Goal: Task Accomplishment & Management: Use online tool/utility

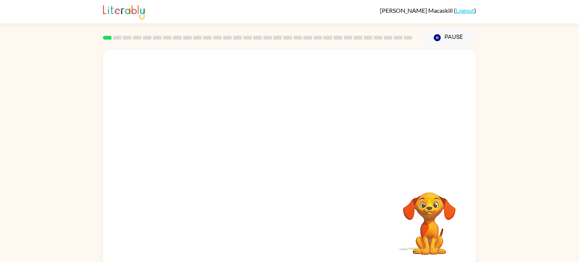
click at [386, 67] on video "Your browser must support playing .mp4 files to use Literably. Please try using…" at bounding box center [289, 113] width 373 height 127
click at [288, 161] on icon "button" at bounding box center [289, 161] width 13 height 13
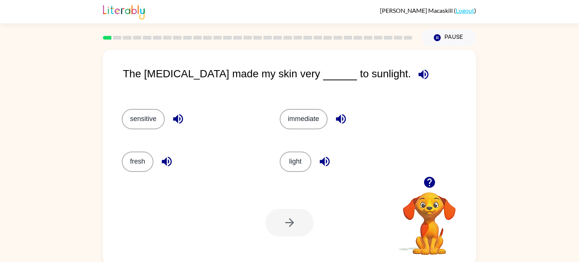
click at [419, 75] on icon "button" at bounding box center [424, 75] width 10 height 10
click at [146, 122] on button "sensitive" at bounding box center [143, 119] width 43 height 20
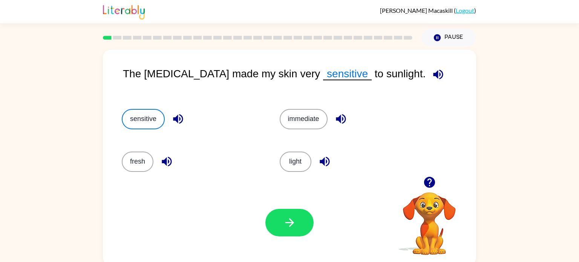
click at [432, 74] on icon "button" at bounding box center [438, 74] width 13 height 13
click at [287, 214] on button "button" at bounding box center [289, 223] width 48 height 28
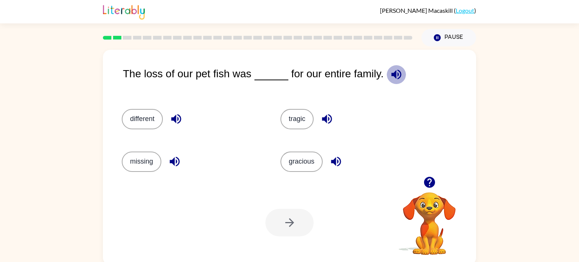
click at [401, 73] on icon "button" at bounding box center [396, 75] width 10 height 10
click at [293, 121] on button "tragic" at bounding box center [296, 119] width 33 height 20
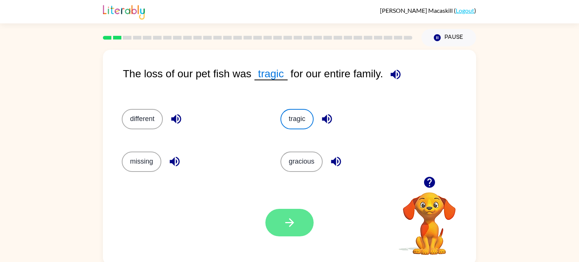
click at [287, 219] on icon "button" at bounding box center [289, 222] width 13 height 13
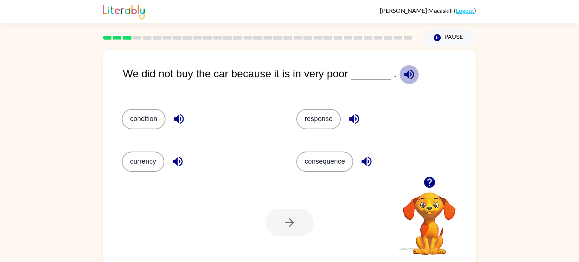
click at [414, 74] on icon "button" at bounding box center [409, 75] width 10 height 10
click at [144, 124] on button "condition" at bounding box center [144, 119] width 44 height 20
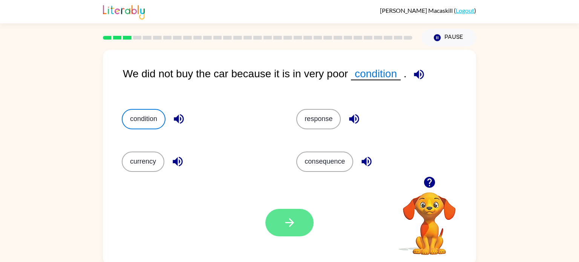
click at [284, 228] on icon "button" at bounding box center [289, 222] width 13 height 13
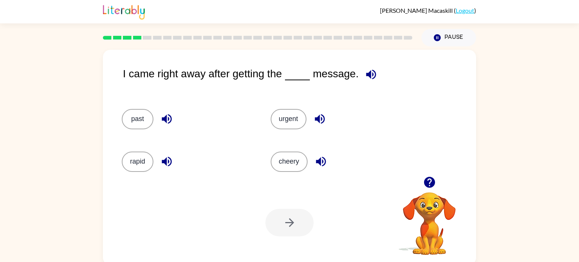
click at [376, 72] on icon "button" at bounding box center [371, 75] width 10 height 10
click at [289, 120] on button "urgent" at bounding box center [289, 119] width 36 height 20
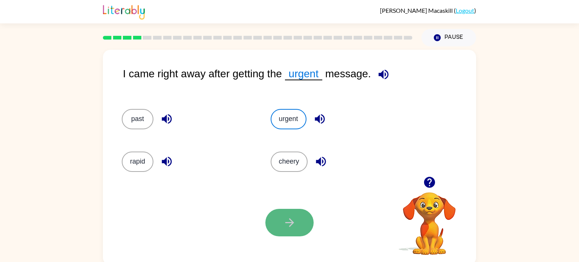
click at [294, 224] on icon "button" at bounding box center [289, 222] width 13 height 13
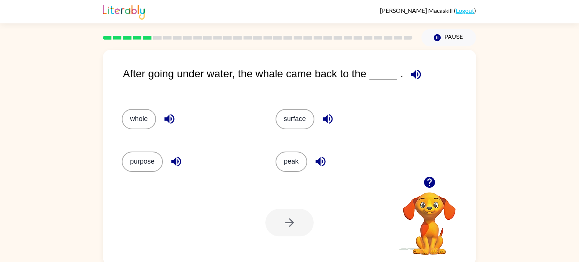
click at [421, 74] on icon "button" at bounding box center [416, 75] width 10 height 10
click at [292, 121] on button "surface" at bounding box center [295, 119] width 39 height 20
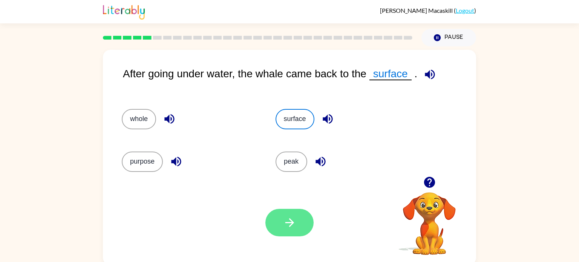
click at [290, 213] on button "button" at bounding box center [289, 223] width 48 height 28
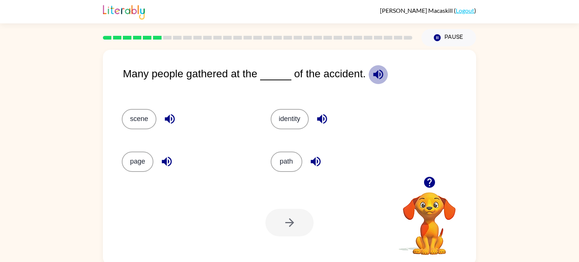
click at [383, 75] on icon "button" at bounding box center [378, 75] width 10 height 10
click at [138, 118] on button "scene" at bounding box center [139, 119] width 35 height 20
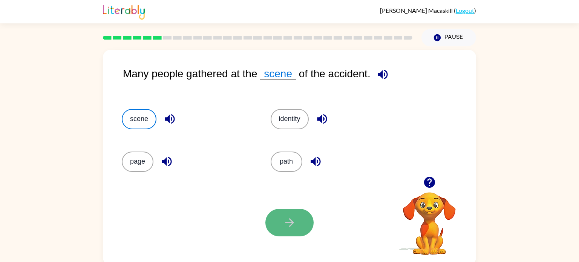
click at [274, 216] on button "button" at bounding box center [289, 223] width 48 height 28
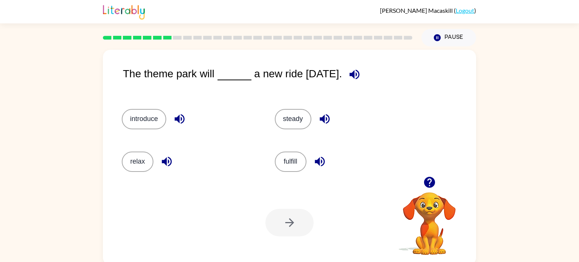
click at [361, 73] on icon "button" at bounding box center [354, 74] width 13 height 13
click at [361, 75] on icon "button" at bounding box center [354, 74] width 13 height 13
click at [150, 122] on button "introduce" at bounding box center [144, 119] width 44 height 20
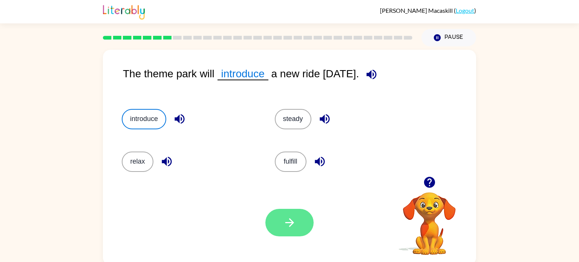
click at [285, 214] on button "button" at bounding box center [289, 223] width 48 height 28
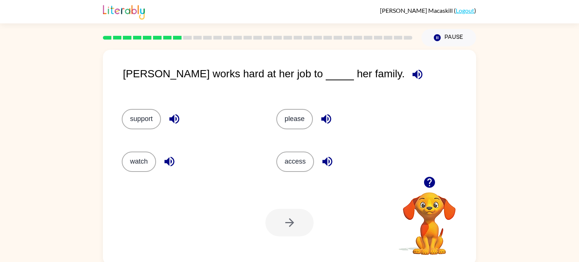
click at [412, 77] on icon "button" at bounding box center [417, 75] width 10 height 10
click at [136, 112] on button "support" at bounding box center [141, 119] width 39 height 20
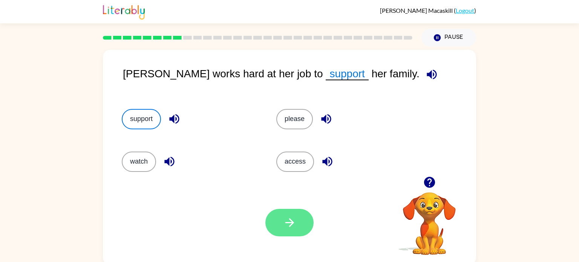
click at [299, 219] on button "button" at bounding box center [289, 223] width 48 height 28
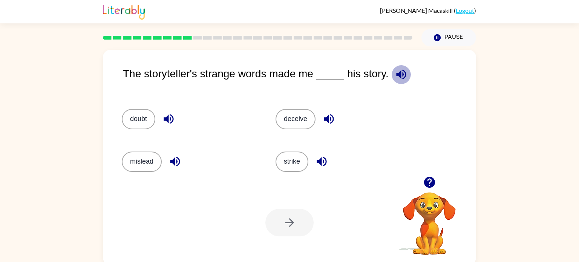
click at [408, 75] on icon "button" at bounding box center [401, 74] width 13 height 13
click at [174, 116] on icon "button" at bounding box center [168, 118] width 13 height 13
click at [329, 118] on icon "button" at bounding box center [329, 119] width 10 height 10
click at [323, 161] on icon "button" at bounding box center [322, 162] width 10 height 10
click at [180, 164] on icon "button" at bounding box center [174, 161] width 13 height 13
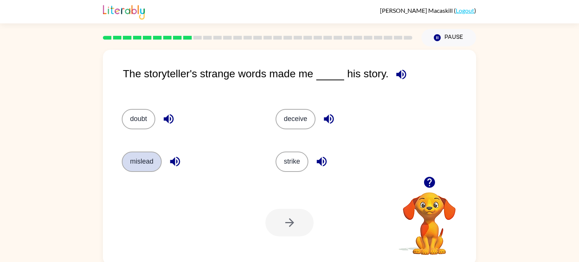
click at [141, 159] on button "mislead" at bounding box center [142, 162] width 40 height 20
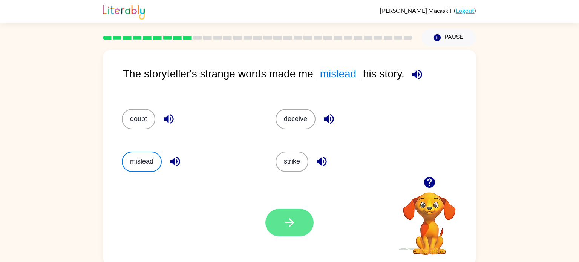
click at [277, 219] on button "button" at bounding box center [289, 223] width 48 height 28
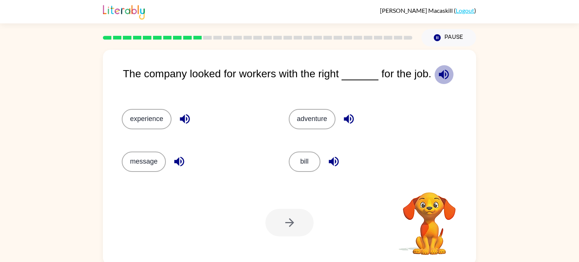
click at [450, 73] on icon "button" at bounding box center [443, 74] width 13 height 13
click at [184, 119] on icon "button" at bounding box center [185, 119] width 10 height 10
click at [139, 116] on button "experience" at bounding box center [147, 119] width 50 height 20
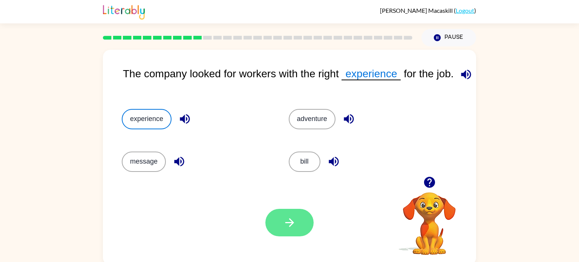
click at [270, 215] on button "button" at bounding box center [289, 223] width 48 height 28
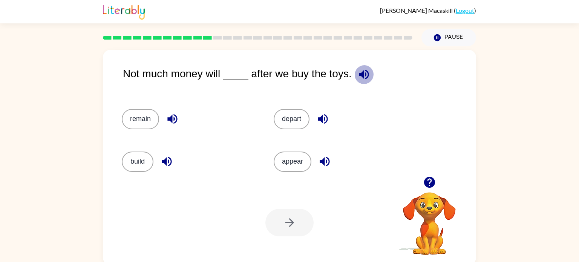
click at [369, 72] on icon "button" at bounding box center [364, 75] width 10 height 10
click at [173, 116] on icon "button" at bounding box center [172, 119] width 10 height 10
click at [137, 118] on button "remain" at bounding box center [140, 119] width 37 height 20
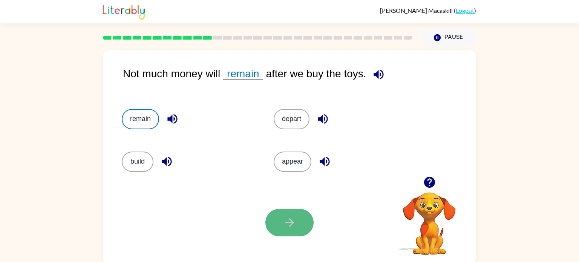
click at [298, 228] on button "button" at bounding box center [289, 223] width 48 height 28
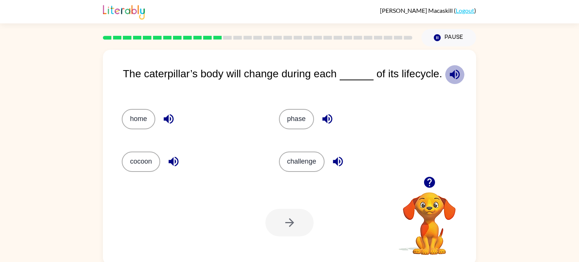
click at [450, 80] on icon "button" at bounding box center [455, 75] width 10 height 10
click at [173, 165] on icon "button" at bounding box center [173, 162] width 10 height 10
click at [325, 124] on icon "button" at bounding box center [327, 119] width 10 height 10
click at [340, 164] on icon "button" at bounding box center [337, 161] width 13 height 13
click at [295, 124] on button "phase" at bounding box center [296, 119] width 35 height 20
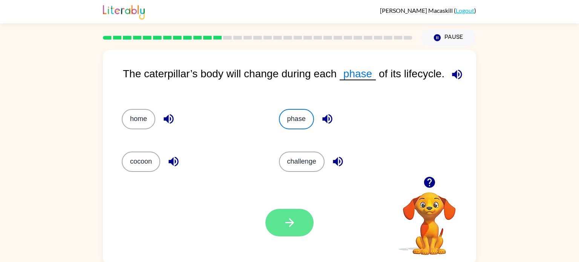
click at [291, 232] on button "button" at bounding box center [289, 223] width 48 height 28
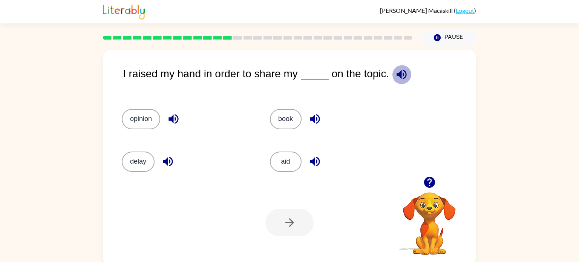
click at [407, 74] on icon "button" at bounding box center [402, 75] width 10 height 10
click at [173, 118] on icon "button" at bounding box center [173, 119] width 10 height 10
click at [173, 116] on icon "button" at bounding box center [173, 118] width 13 height 13
click at [135, 118] on button "opinion" at bounding box center [141, 119] width 38 height 20
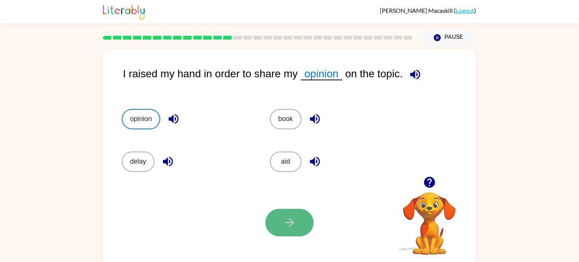
click at [292, 227] on icon "button" at bounding box center [289, 222] width 13 height 13
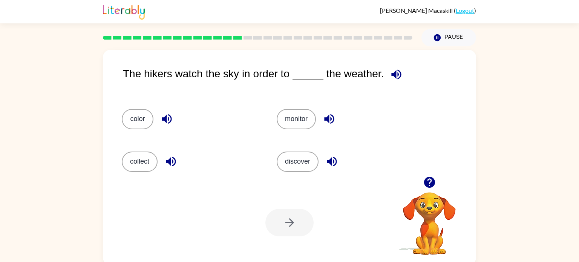
click at [401, 74] on icon "button" at bounding box center [397, 75] width 10 height 10
click at [335, 159] on icon "button" at bounding box center [331, 161] width 13 height 13
click at [332, 121] on icon "button" at bounding box center [329, 119] width 10 height 10
click at [310, 159] on button "discover" at bounding box center [298, 162] width 42 height 20
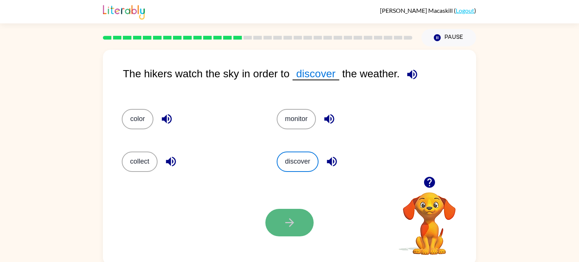
click at [296, 230] on button "button" at bounding box center [289, 223] width 48 height 28
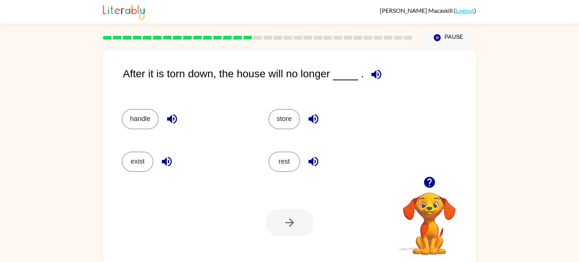
click at [383, 73] on icon "button" at bounding box center [376, 74] width 13 height 13
click at [165, 161] on icon "button" at bounding box center [167, 162] width 10 height 10
click at [129, 160] on button "exist" at bounding box center [138, 162] width 32 height 20
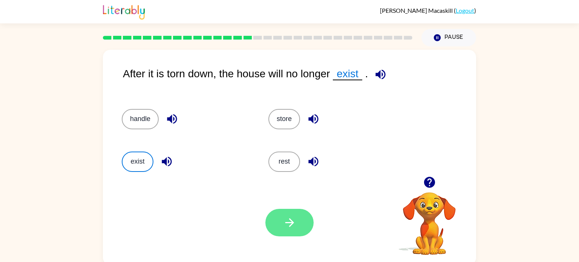
click at [282, 217] on button "button" at bounding box center [289, 223] width 48 height 28
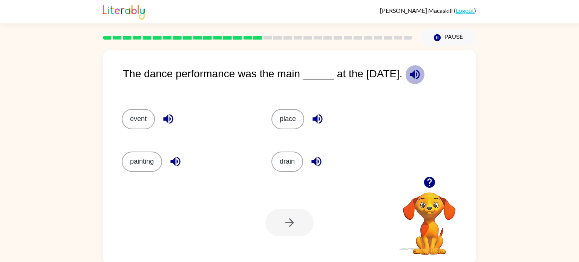
click at [421, 78] on icon "button" at bounding box center [414, 74] width 13 height 13
click at [131, 115] on button "event" at bounding box center [138, 119] width 33 height 20
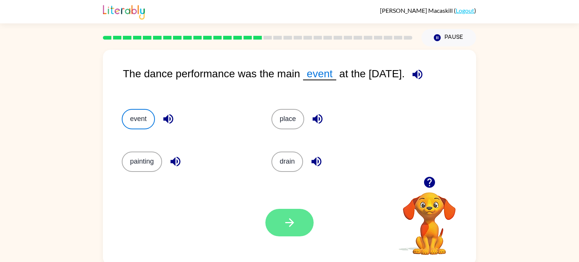
click at [283, 225] on icon "button" at bounding box center [289, 222] width 13 height 13
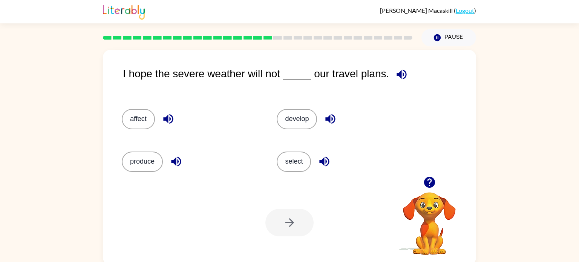
click at [407, 78] on icon "button" at bounding box center [402, 75] width 10 height 10
click at [139, 122] on button "affect" at bounding box center [138, 119] width 33 height 20
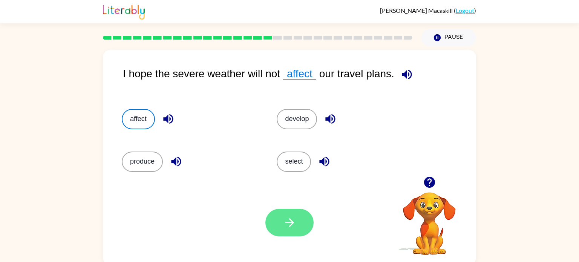
click at [282, 211] on button "button" at bounding box center [289, 223] width 48 height 28
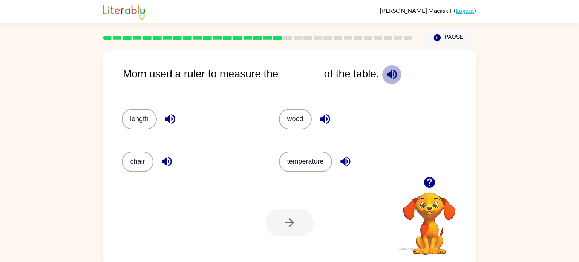
click at [398, 72] on icon "button" at bounding box center [391, 74] width 13 height 13
click at [133, 120] on button "length" at bounding box center [139, 119] width 35 height 20
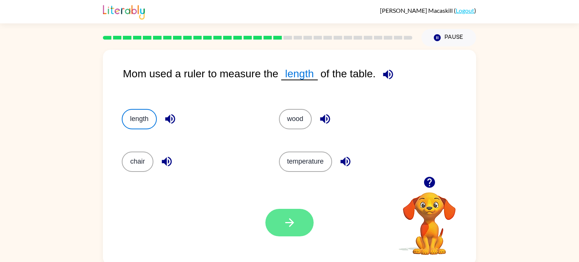
click at [297, 218] on button "button" at bounding box center [289, 223] width 48 height 28
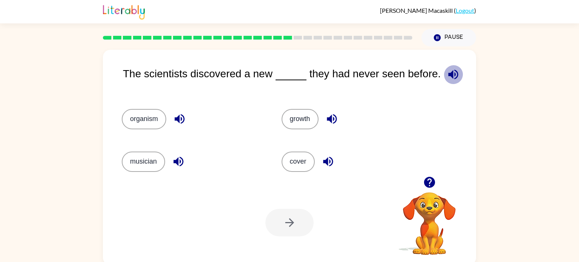
click at [460, 73] on icon "button" at bounding box center [453, 74] width 13 height 13
click at [323, 159] on icon "button" at bounding box center [327, 161] width 13 height 13
click at [332, 121] on icon "button" at bounding box center [331, 118] width 13 height 13
click at [172, 162] on button "button" at bounding box center [178, 161] width 19 height 19
click at [179, 123] on icon "button" at bounding box center [179, 118] width 13 height 13
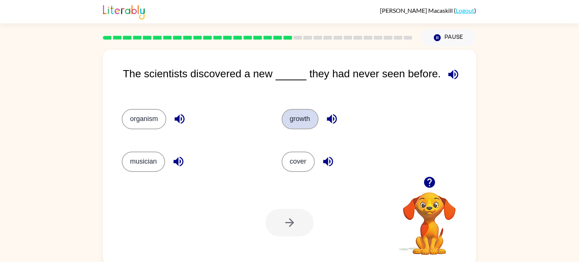
click at [294, 121] on button "growth" at bounding box center [300, 119] width 37 height 20
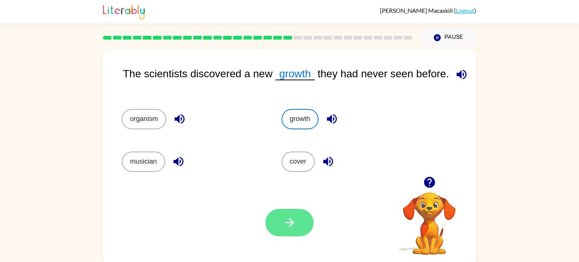
click at [302, 226] on button "button" at bounding box center [289, 223] width 48 height 28
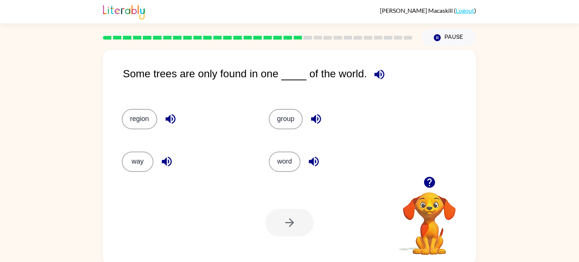
click at [385, 70] on icon "button" at bounding box center [379, 74] width 13 height 13
click at [314, 114] on icon "button" at bounding box center [315, 118] width 13 height 13
click at [170, 116] on icon "button" at bounding box center [170, 119] width 10 height 10
click at [145, 117] on button "region" at bounding box center [139, 119] width 35 height 20
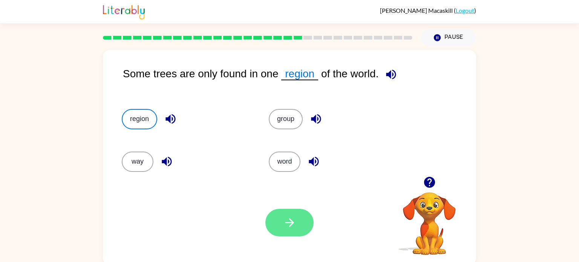
click at [277, 213] on button "button" at bounding box center [289, 223] width 48 height 28
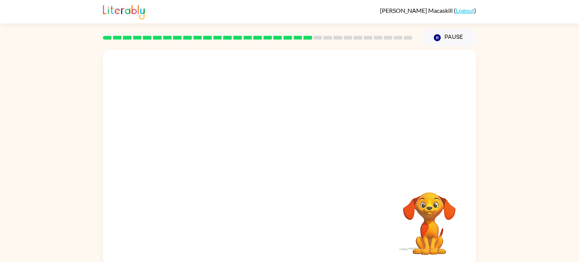
click at [225, 59] on video "Your browser must support playing .mp4 files to use Literably. Please try using…" at bounding box center [289, 113] width 373 height 127
click at [220, 150] on video "Your browser must support playing .mp4 files to use Literably. Please try using…" at bounding box center [289, 113] width 373 height 127
click at [214, 154] on video "Your browser must support playing .mp4 files to use Literably. Please try using…" at bounding box center [289, 113] width 373 height 127
click at [282, 163] on button "button" at bounding box center [289, 161] width 48 height 28
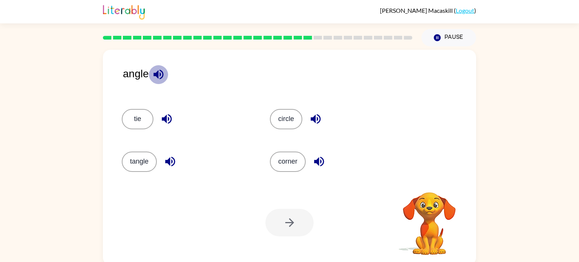
click at [158, 77] on icon "button" at bounding box center [158, 75] width 10 height 10
click at [167, 162] on icon "button" at bounding box center [170, 162] width 10 height 10
click at [162, 119] on icon "button" at bounding box center [167, 119] width 10 height 10
click at [312, 118] on icon "button" at bounding box center [315, 118] width 13 height 13
click at [320, 161] on icon "button" at bounding box center [319, 162] width 10 height 10
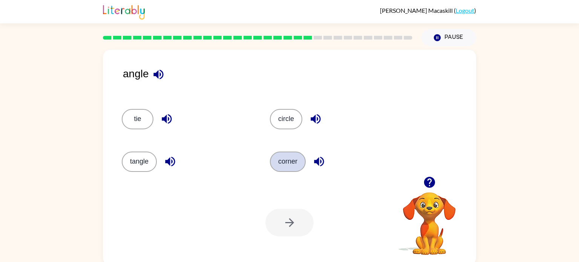
click at [285, 161] on button "corner" at bounding box center [288, 162] width 36 height 20
click at [286, 167] on button "corner" at bounding box center [288, 162] width 36 height 20
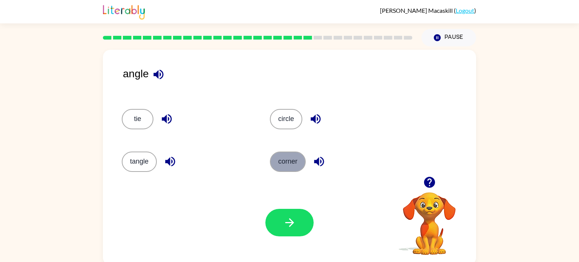
click at [289, 155] on button "corner" at bounding box center [288, 162] width 36 height 20
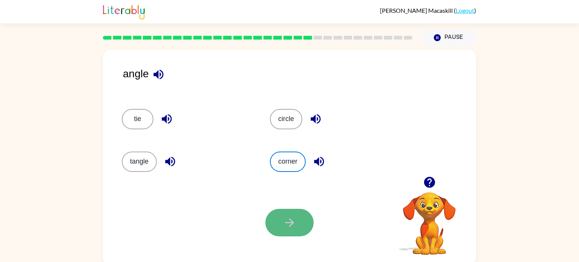
click at [291, 217] on icon "button" at bounding box center [289, 222] width 13 height 13
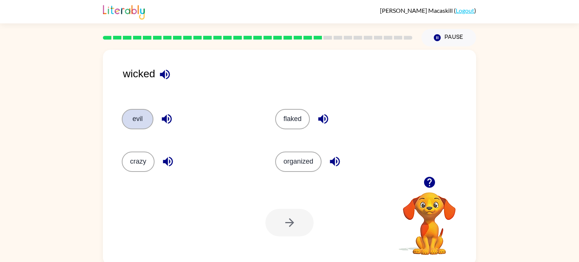
click at [140, 124] on button "evil" at bounding box center [138, 119] width 32 height 20
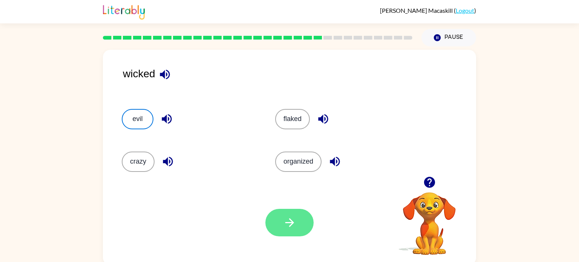
click at [296, 222] on icon "button" at bounding box center [289, 222] width 13 height 13
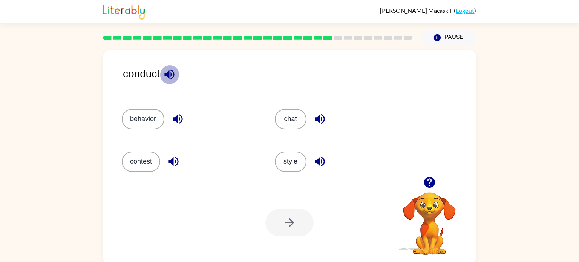
click at [170, 74] on icon "button" at bounding box center [169, 75] width 10 height 10
click at [180, 117] on icon "button" at bounding box center [177, 118] width 13 height 13
click at [320, 161] on icon "button" at bounding box center [320, 162] width 10 height 10
click at [150, 119] on button "behavior" at bounding box center [143, 119] width 43 height 20
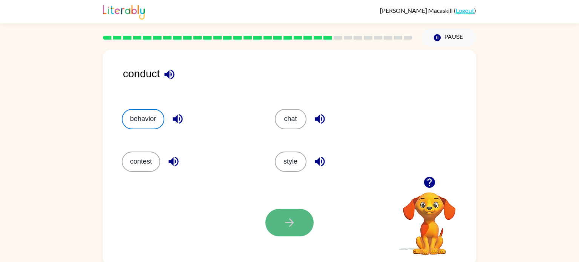
click at [294, 226] on icon "button" at bounding box center [289, 222] width 13 height 13
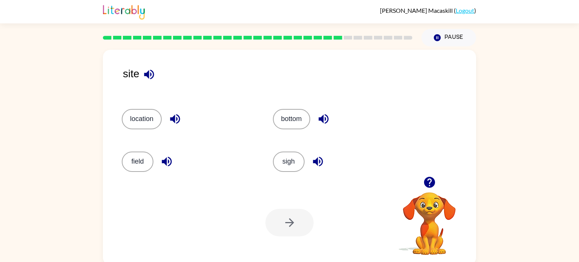
click at [154, 75] on icon "button" at bounding box center [148, 74] width 13 height 13
click at [320, 163] on icon "button" at bounding box center [317, 161] width 13 height 13
click at [144, 119] on button "location" at bounding box center [142, 119] width 40 height 20
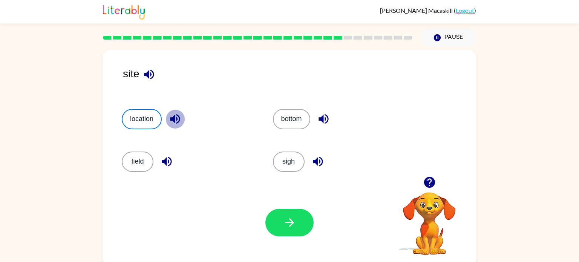
click at [175, 118] on icon "button" at bounding box center [175, 119] width 10 height 10
click at [167, 165] on icon "button" at bounding box center [166, 161] width 13 height 13
click at [289, 223] on icon "button" at bounding box center [289, 222] width 13 height 13
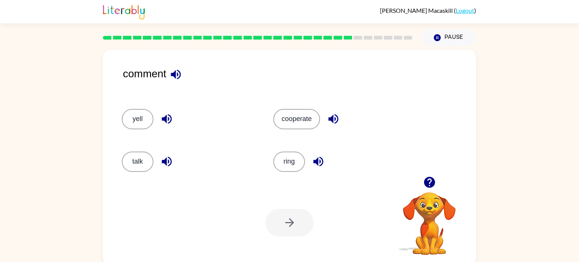
click at [173, 72] on icon "button" at bounding box center [175, 74] width 13 height 13
click at [134, 162] on button "talk" at bounding box center [138, 162] width 32 height 20
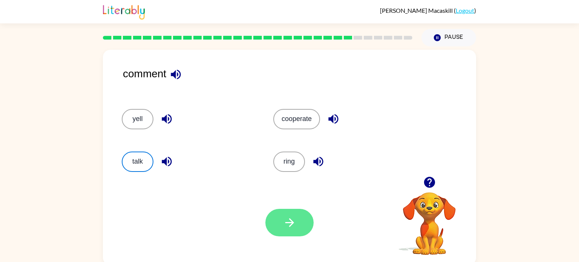
click at [298, 212] on button "button" at bounding box center [289, 223] width 48 height 28
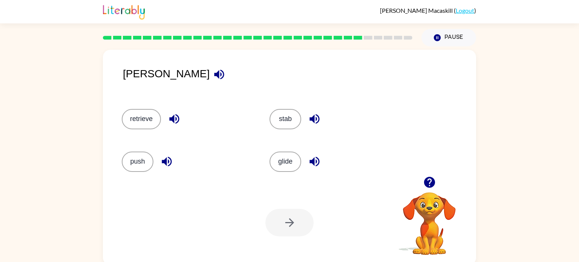
click at [214, 74] on icon "button" at bounding box center [219, 75] width 10 height 10
click at [173, 112] on button "button" at bounding box center [174, 118] width 19 height 19
click at [163, 155] on button "button" at bounding box center [166, 161] width 19 height 19
click at [314, 164] on icon "button" at bounding box center [314, 162] width 10 height 10
click at [314, 120] on icon "button" at bounding box center [314, 119] width 10 height 10
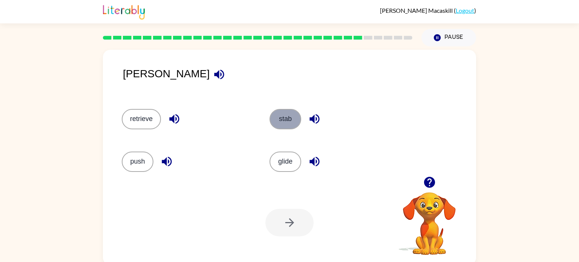
click at [285, 114] on button "stab" at bounding box center [285, 119] width 32 height 20
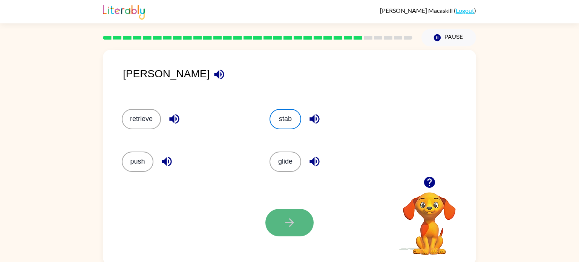
click at [292, 221] on icon "button" at bounding box center [289, 222] width 9 height 9
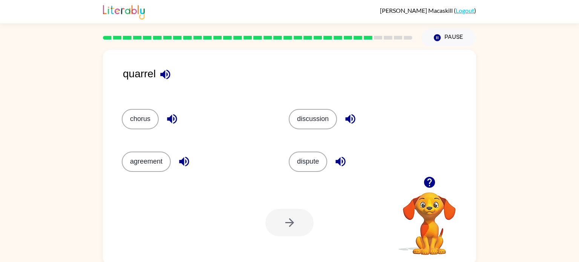
click at [171, 77] on icon "button" at bounding box center [165, 74] width 13 height 13
click at [171, 118] on icon "button" at bounding box center [172, 119] width 10 height 10
click at [185, 159] on icon "button" at bounding box center [184, 161] width 13 height 13
click at [342, 160] on icon "button" at bounding box center [341, 162] width 10 height 10
click at [349, 117] on icon "button" at bounding box center [350, 118] width 13 height 13
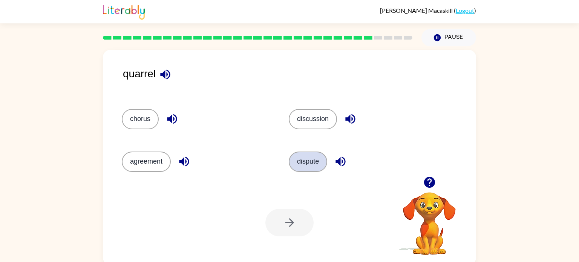
click at [303, 152] on button "dispute" at bounding box center [308, 162] width 38 height 20
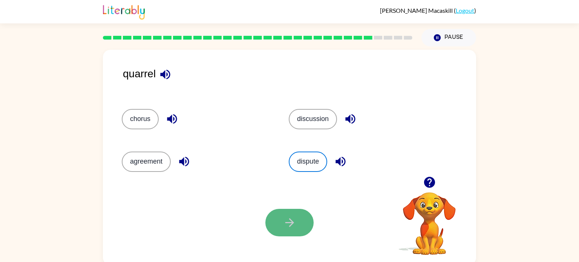
click at [303, 225] on button "button" at bounding box center [289, 223] width 48 height 28
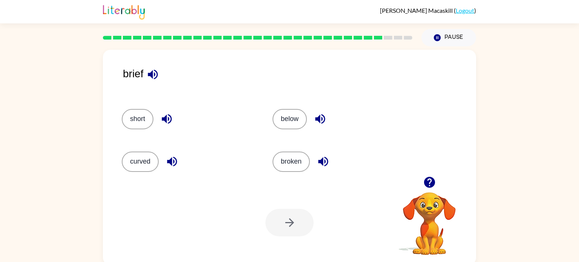
click at [153, 74] on icon "button" at bounding box center [153, 75] width 10 height 10
click at [177, 155] on icon "button" at bounding box center [171, 161] width 13 height 13
click at [300, 164] on button "broken" at bounding box center [291, 162] width 37 height 20
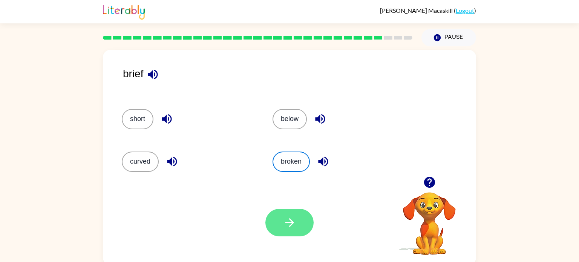
click at [292, 231] on button "button" at bounding box center [289, 223] width 48 height 28
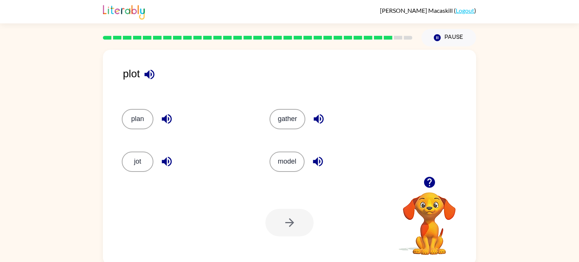
click at [148, 70] on icon "button" at bounding box center [149, 74] width 13 height 13
click at [139, 112] on button "plan" at bounding box center [138, 119] width 32 height 20
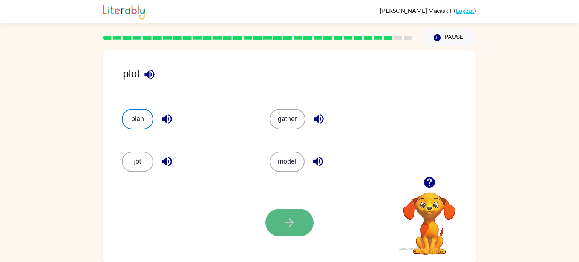
click at [285, 210] on button "button" at bounding box center [289, 223] width 48 height 28
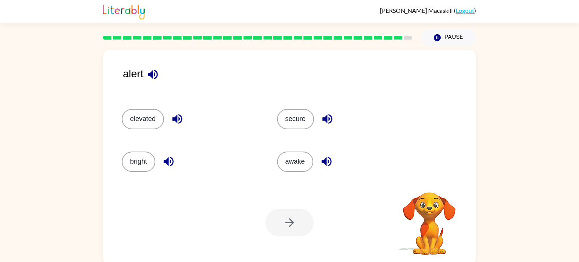
click at [285, 210] on div at bounding box center [289, 223] width 48 height 28
click at [156, 75] on icon "button" at bounding box center [152, 74] width 13 height 13
click at [175, 115] on icon "button" at bounding box center [177, 118] width 13 height 13
click at [153, 67] on button "button" at bounding box center [152, 74] width 19 height 19
click at [170, 158] on icon "button" at bounding box center [168, 161] width 13 height 13
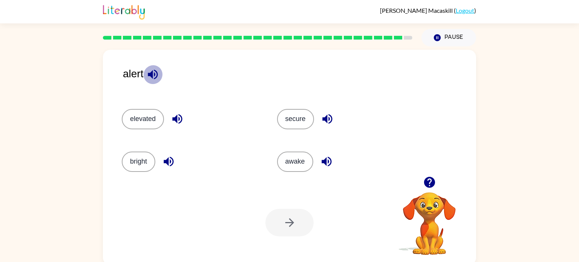
click at [154, 67] on button "button" at bounding box center [152, 74] width 19 height 19
click at [330, 116] on icon "button" at bounding box center [327, 118] width 13 height 13
click at [291, 117] on button "secure" at bounding box center [295, 119] width 37 height 20
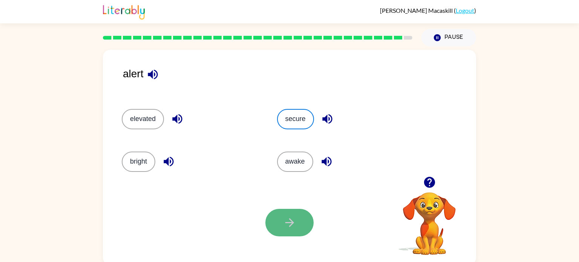
click at [286, 211] on button "button" at bounding box center [289, 223] width 48 height 28
